Goal: Transaction & Acquisition: Obtain resource

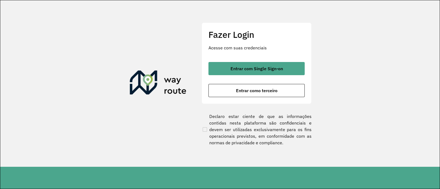
click at [258, 60] on div "Fazer Login Acesse com suas credenciais Entrar com Single Sign-on Entrar como t…" at bounding box center [256, 63] width 110 height 81
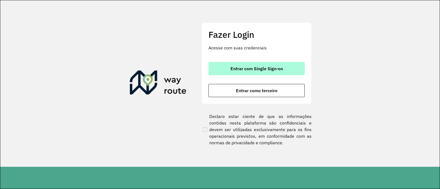
click at [262, 67] on span "Entrar com Single Sign-on" at bounding box center [256, 69] width 52 height 4
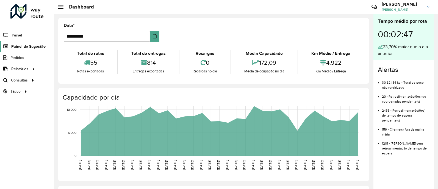
click at [25, 46] on span "Painel de Sugestão" at bounding box center [28, 47] width 34 height 6
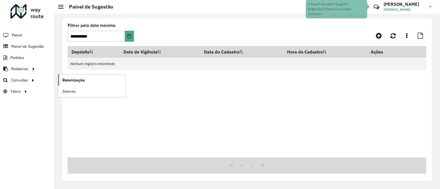
click at [87, 80] on link "Roteirização" at bounding box center [91, 80] width 67 height 11
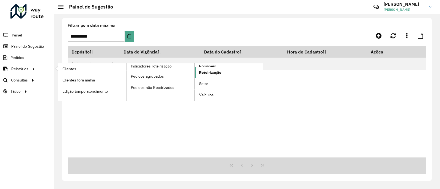
click at [213, 74] on span "Roteirização" at bounding box center [210, 73] width 22 height 6
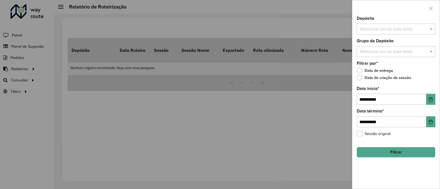
click at [389, 154] on button "Filtrar" at bounding box center [395, 152] width 79 height 10
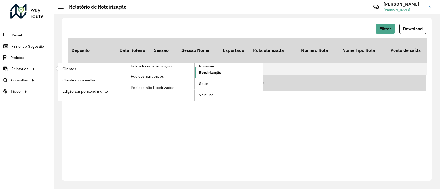
click at [205, 72] on span "Roteirização" at bounding box center [210, 73] width 22 height 6
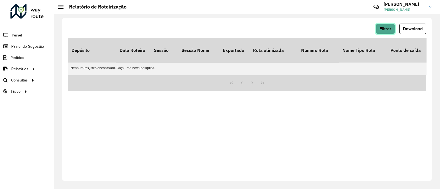
click at [385, 24] on button "Filtrar" at bounding box center [385, 29] width 19 height 10
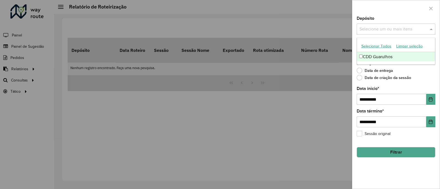
click at [386, 33] on div "Selecione um ou mais itens" at bounding box center [395, 29] width 79 height 11
click at [382, 55] on div "CDD Guarulhos" at bounding box center [396, 56] width 78 height 9
click at [438, 73] on div "**********" at bounding box center [395, 102] width 87 height 173
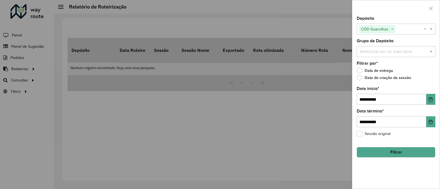
click at [405, 52] on input "text" at bounding box center [393, 52] width 70 height 7
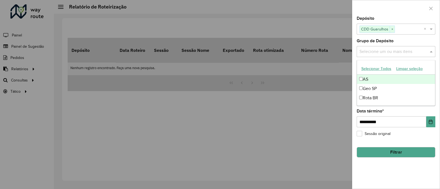
click at [427, 43] on div "Grupo de Depósito Selecione um ou mais itens" at bounding box center [395, 48] width 79 height 18
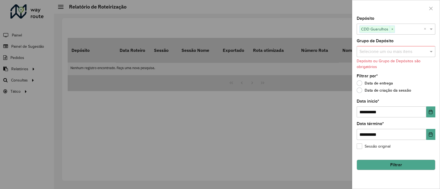
click at [393, 167] on button "Filtrar" at bounding box center [395, 165] width 79 height 10
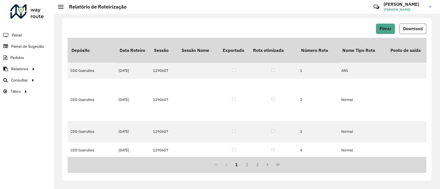
click at [419, 29] on span "Download" at bounding box center [413, 28] width 20 height 5
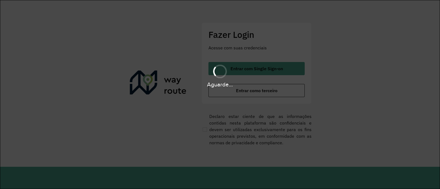
click at [278, 60] on div "Aguarde..." at bounding box center [220, 94] width 440 height 189
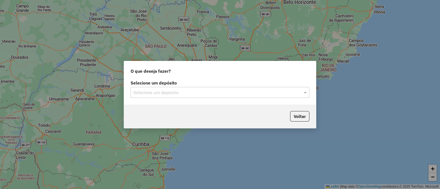
click at [154, 93] on input "text" at bounding box center [214, 93] width 162 height 7
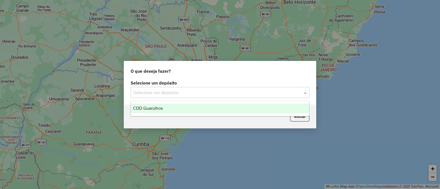
click at [161, 108] on span "CDD Guarulhos" at bounding box center [148, 108] width 30 height 5
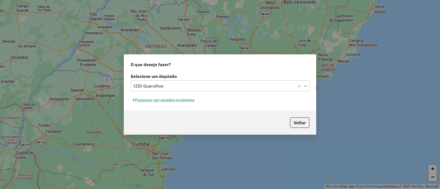
click at [179, 99] on button "Pesquisar por sessões existentes" at bounding box center [164, 100] width 66 height 9
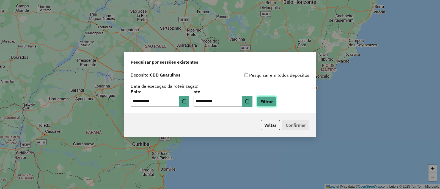
click at [276, 101] on button "Filtrar" at bounding box center [267, 101] width 20 height 10
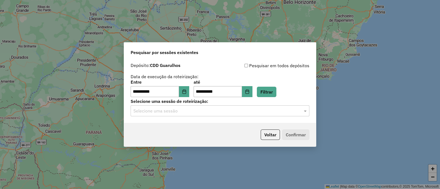
click at [260, 108] on input "text" at bounding box center [214, 111] width 162 height 7
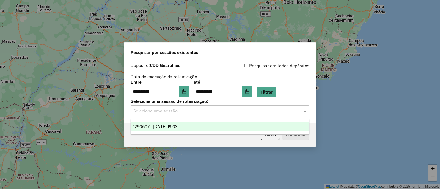
click at [184, 124] on div "1290607 - 08/10/2025 19:03" at bounding box center [220, 126] width 178 height 9
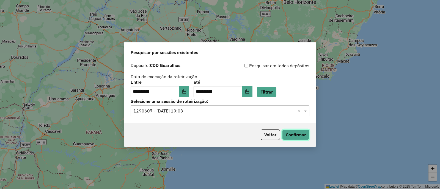
click at [296, 135] on button "Confirmar" at bounding box center [295, 135] width 27 height 10
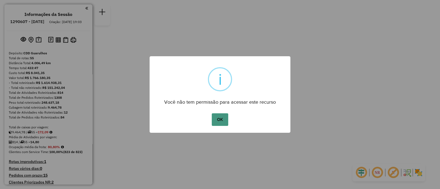
click at [221, 118] on button "OK" at bounding box center [220, 120] width 16 height 13
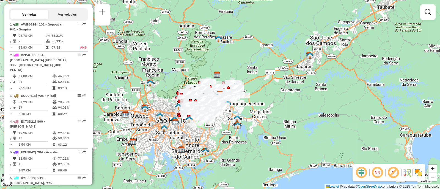
scroll to position [206, 0]
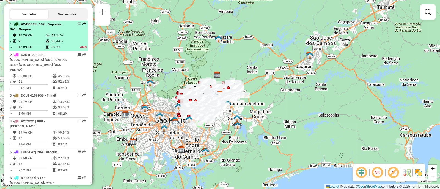
click at [82, 50] on td "ANS" at bounding box center [80, 47] width 13 height 5
select select "**********"
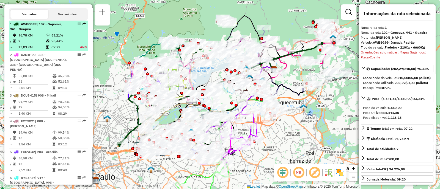
click at [82, 26] on em at bounding box center [83, 23] width 3 height 3
click at [78, 26] on em at bounding box center [79, 23] width 3 height 3
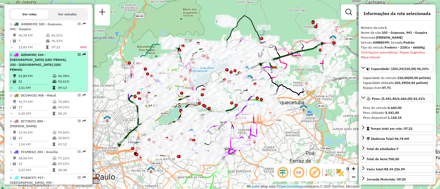
scroll to position [172, 0]
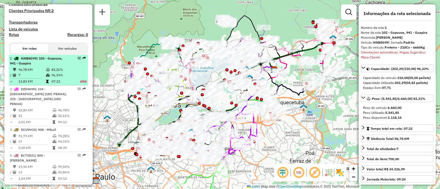
drag, startPoint x: 66, startPoint y: 69, endPoint x: 25, endPoint y: 79, distance: 42.5
click at [25, 78] on td "7" at bounding box center [31, 75] width 27 height 5
click at [54, 77] on td "96,33%" at bounding box center [62, 75] width 23 height 5
click at [75, 60] on div at bounding box center [77, 58] width 16 height 3
click at [78, 60] on em at bounding box center [79, 58] width 3 height 3
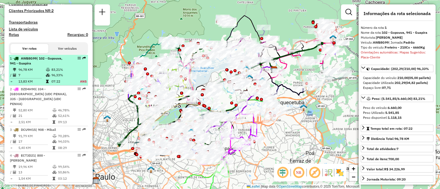
click at [83, 60] on em at bounding box center [83, 58] width 3 height 3
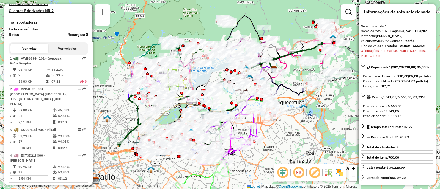
scroll to position [0, 0]
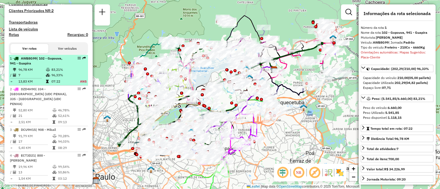
click at [48, 66] on div "1 - AWB8G99 | 102 - Gopouva, 941 - Guapira" at bounding box center [39, 61] width 58 height 10
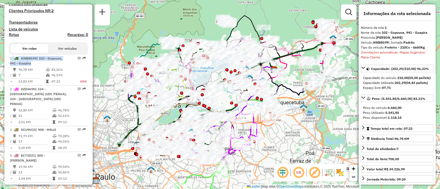
click at [69, 53] on button "Ver veículos" at bounding box center [67, 48] width 38 height 9
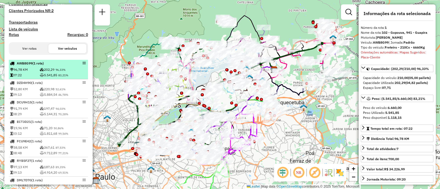
click at [82, 65] on em at bounding box center [83, 63] width 3 height 3
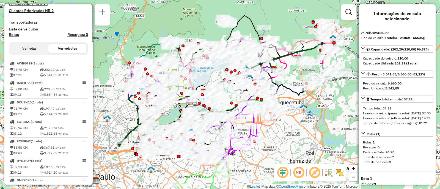
click at [33, 52] on button "Ver rotas" at bounding box center [29, 48] width 38 height 9
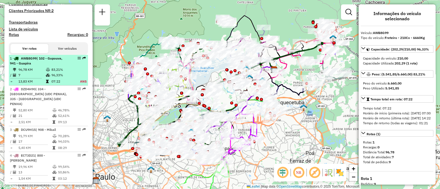
drag, startPoint x: 47, startPoint y: 80, endPoint x: 35, endPoint y: 78, distance: 11.7
click at [35, 78] on td "7" at bounding box center [31, 75] width 27 height 5
select select "**********"
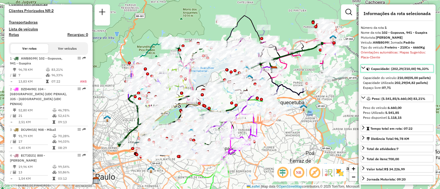
click at [363, 71] on link "Capacidade: (202,29/210,00) 96,33%" at bounding box center [397, 68] width 73 height 7
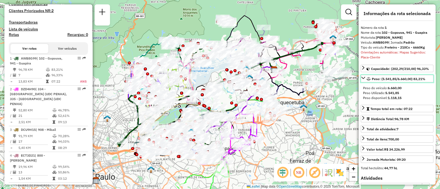
click at [361, 79] on icon at bounding box center [363, 78] width 4 height 4
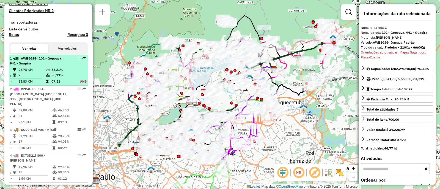
click at [82, 60] on em at bounding box center [83, 58] width 3 height 3
click at [83, 60] on em at bounding box center [83, 58] width 3 height 3
click at [60, 73] on td "83,21%" at bounding box center [62, 69] width 23 height 5
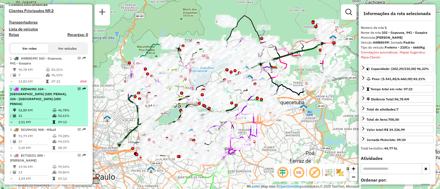
click at [37, 110] on td "52,80 KM" at bounding box center [35, 110] width 34 height 5
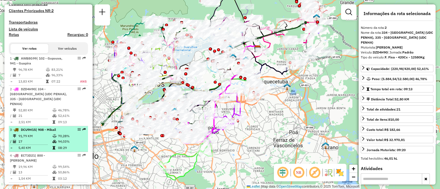
click at [46, 148] on td "5,40 KM" at bounding box center [35, 147] width 34 height 5
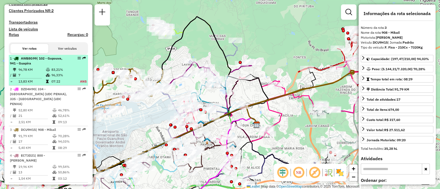
click at [54, 66] on div "1 - AWB8G99 | 102 - Gopouva, 941 - Guapira" at bounding box center [39, 61] width 58 height 10
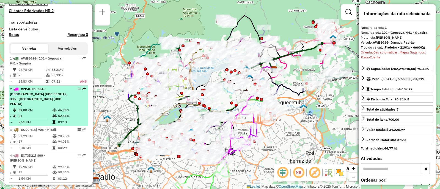
click at [82, 91] on em at bounding box center [83, 88] width 3 height 3
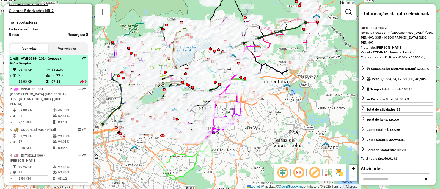
click at [82, 60] on em at bounding box center [83, 58] width 3 height 3
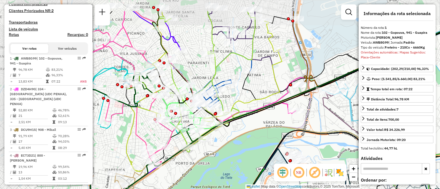
drag, startPoint x: 114, startPoint y: 101, endPoint x: 141, endPoint y: 131, distance: 40.7
click at [141, 131] on div "Janela de atendimento Grade de atendimento Capacidade Transportadoras Veículos …" at bounding box center [220, 94] width 440 height 189
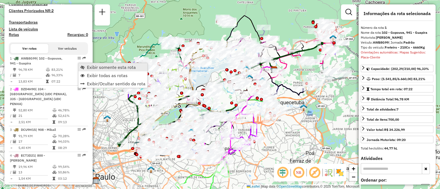
click at [114, 69] on span "Exibir somente esta rota" at bounding box center [111, 67] width 49 height 4
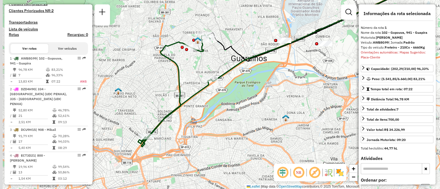
drag, startPoint x: 183, startPoint y: 74, endPoint x: 247, endPoint y: 36, distance: 74.5
click at [247, 36] on div "Janela de atendimento Grade de atendimento Capacidade Transportadoras Veículos …" at bounding box center [220, 94] width 440 height 189
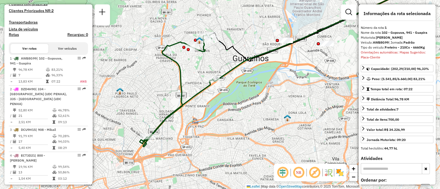
click at [262, 100] on div "Janela de atendimento Grade de atendimento Capacidade Transportadoras Veículos …" at bounding box center [220, 94] width 440 height 189
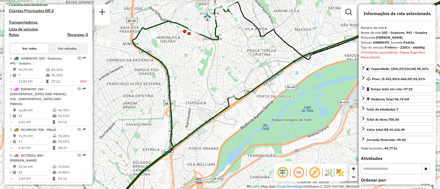
drag, startPoint x: 222, startPoint y: 53, endPoint x: 209, endPoint y: 73, distance: 23.8
click at [209, 73] on div "Janela de atendimento Grade de atendimento Capacidade Transportadoras Veículos …" at bounding box center [220, 94] width 440 height 189
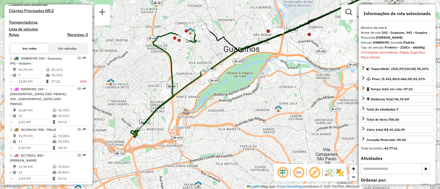
drag, startPoint x: 248, startPoint y: 107, endPoint x: 231, endPoint y: 92, distance: 22.5
click at [231, 92] on div "Janela de atendimento Grade de atendimento Capacidade Transportadoras Veículos …" at bounding box center [220, 94] width 440 height 189
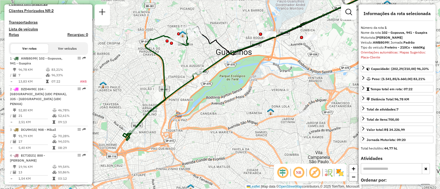
drag, startPoint x: 253, startPoint y: 74, endPoint x: 245, endPoint y: 77, distance: 8.3
click at [245, 77] on div "Janela de atendimento Grade de atendimento Capacidade Transportadoras Veículos …" at bounding box center [220, 94] width 440 height 189
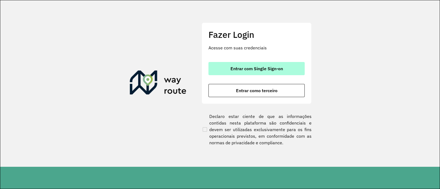
click at [282, 74] on button "Entrar com Single Sign-on" at bounding box center [256, 68] width 96 height 13
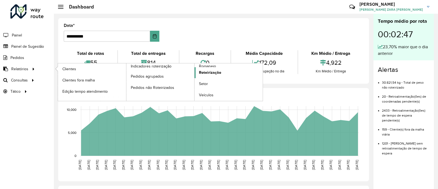
click at [209, 73] on span "Roteirização" at bounding box center [210, 73] width 22 height 6
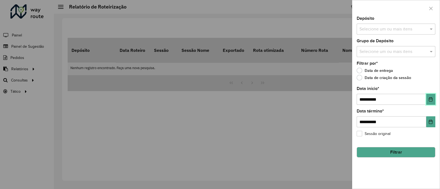
click at [430, 99] on icon "Choose Date" at bounding box center [431, 99] width 4 height 4
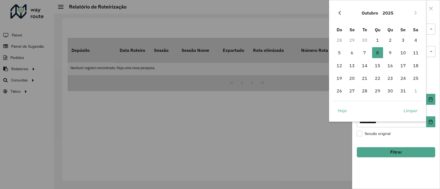
click at [339, 11] on icon "Previous Month" at bounding box center [339, 13] width 4 height 4
click at [351, 37] on span "1" at bounding box center [351, 40] width 11 height 11
type input "**********"
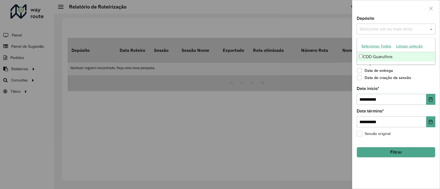
click at [405, 27] on input "text" at bounding box center [393, 29] width 70 height 7
click at [388, 54] on div "CDD Guarulhos" at bounding box center [396, 56] width 78 height 9
click at [431, 73] on div "Data de entrega" at bounding box center [395, 72] width 79 height 7
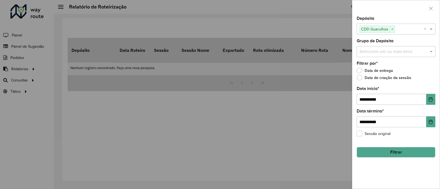
click at [402, 48] on div "Selecione um ou mais itens" at bounding box center [395, 51] width 79 height 11
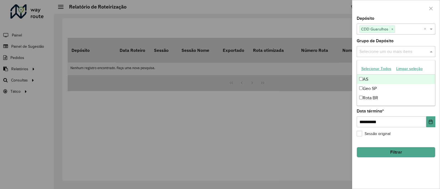
click at [420, 40] on div "Grupo de Depósito Selecione um ou mais itens" at bounding box center [395, 48] width 79 height 18
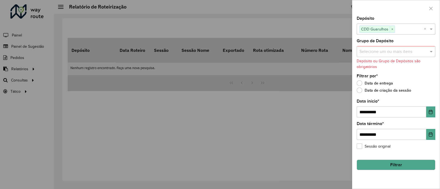
click at [397, 167] on button "Filtrar" at bounding box center [395, 165] width 79 height 10
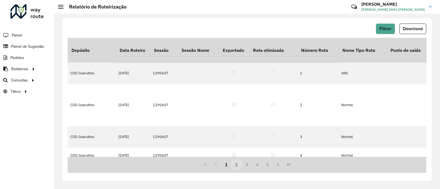
click at [237, 165] on button "2" at bounding box center [236, 165] width 10 height 10
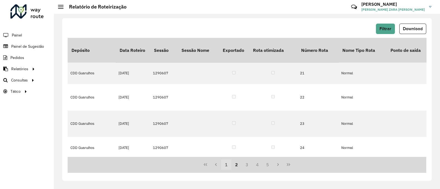
click at [227, 166] on button "1" at bounding box center [226, 165] width 10 height 10
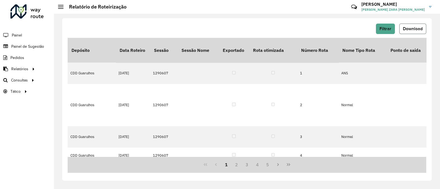
click at [417, 31] on button "Download" at bounding box center [412, 29] width 27 height 10
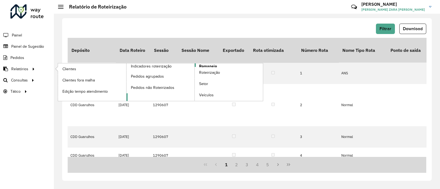
click at [211, 65] on span "Romaneio" at bounding box center [208, 66] width 18 height 6
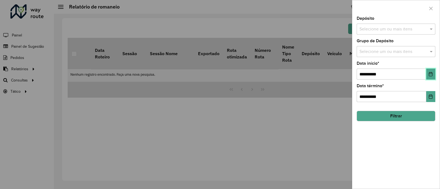
click at [433, 76] on button "Choose Date" at bounding box center [430, 74] width 9 height 11
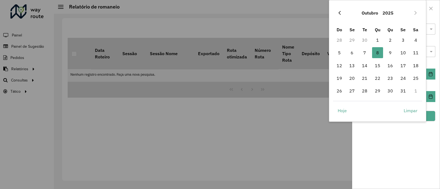
click at [337, 13] on icon "Previous Month" at bounding box center [339, 13] width 4 height 4
click at [353, 40] on span "1" at bounding box center [351, 40] width 11 height 11
type input "**********"
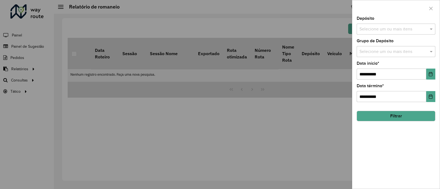
click at [389, 117] on button "Filtrar" at bounding box center [395, 116] width 79 height 10
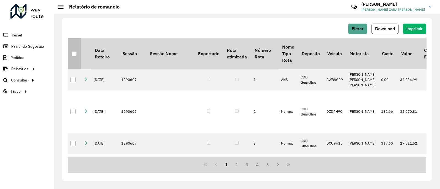
click at [71, 52] on th at bounding box center [74, 53] width 13 height 31
click at [72, 53] on div at bounding box center [73, 53] width 5 height 5
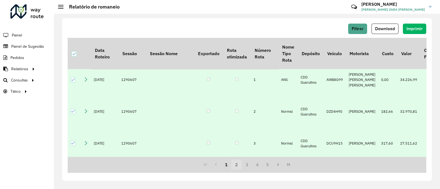
click at [235, 165] on button "2" at bounding box center [236, 165] width 10 height 10
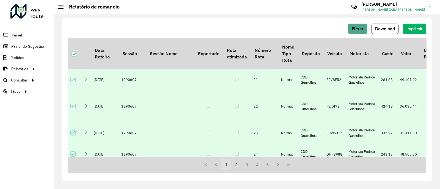
click at [224, 165] on button "1" at bounding box center [226, 165] width 10 height 10
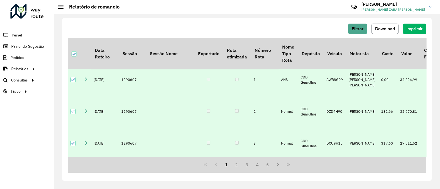
click at [382, 27] on span "Download" at bounding box center [385, 28] width 20 height 5
